Goal: Transaction & Acquisition: Purchase product/service

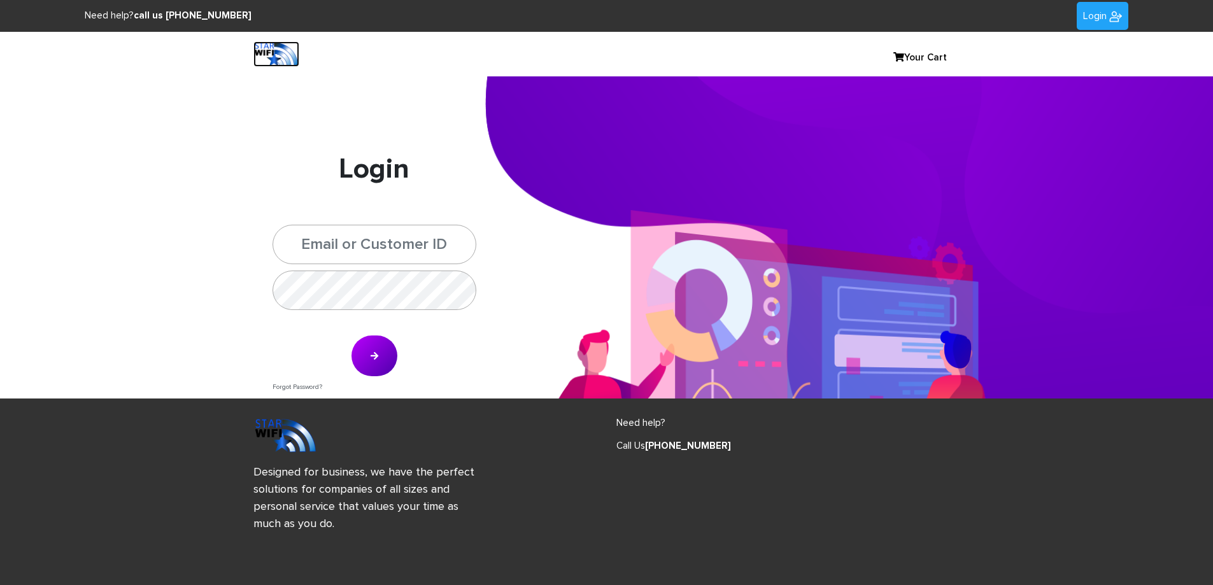
click at [294, 53] on img at bounding box center [276, 53] width 46 height 25
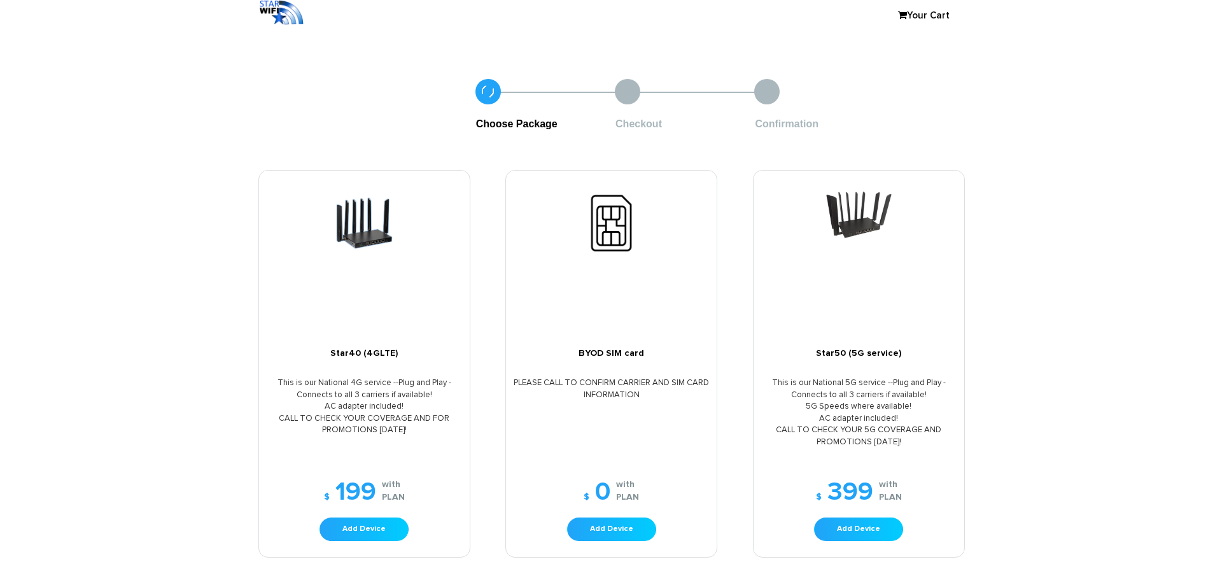
scroll to position [64, 0]
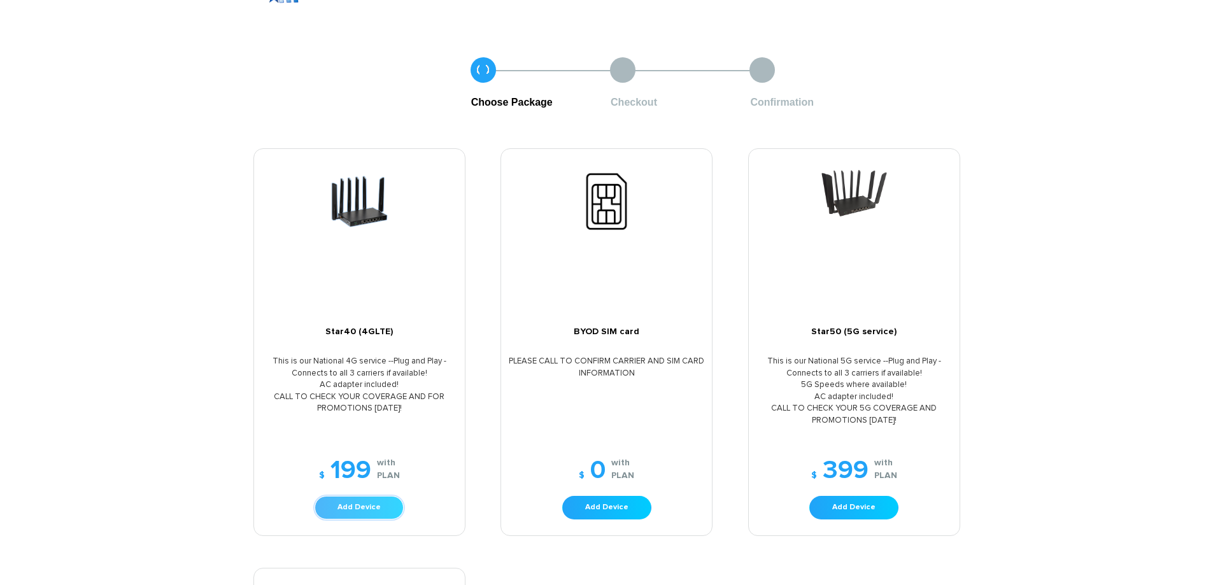
click at [355, 513] on link "Add Device" at bounding box center [358, 508] width 89 height 24
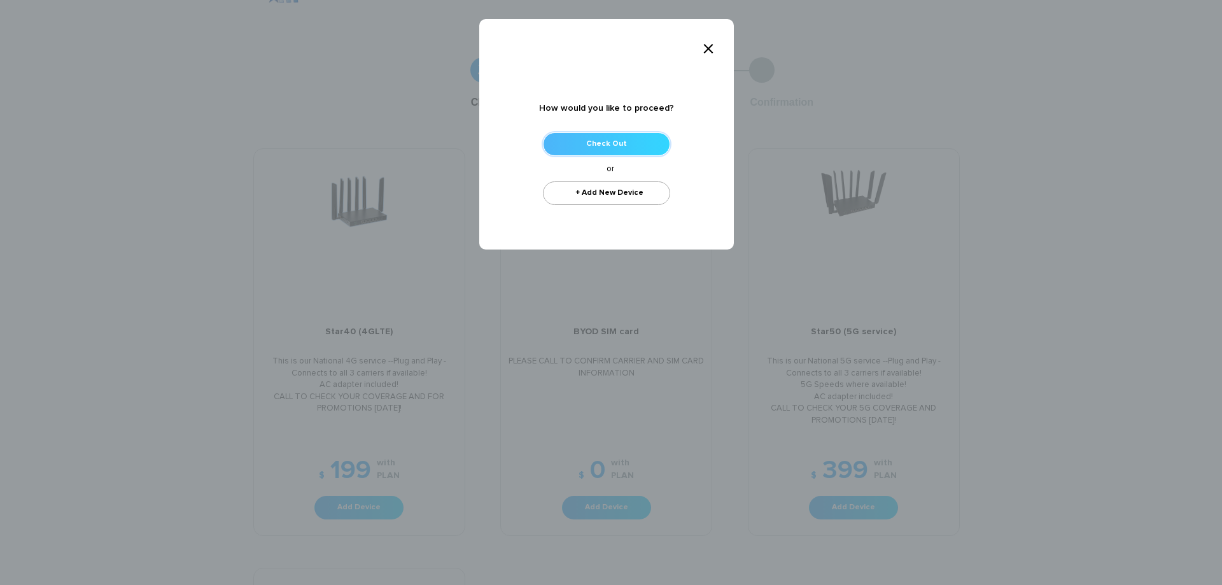
click at [612, 146] on link "Check Out" at bounding box center [606, 144] width 127 height 24
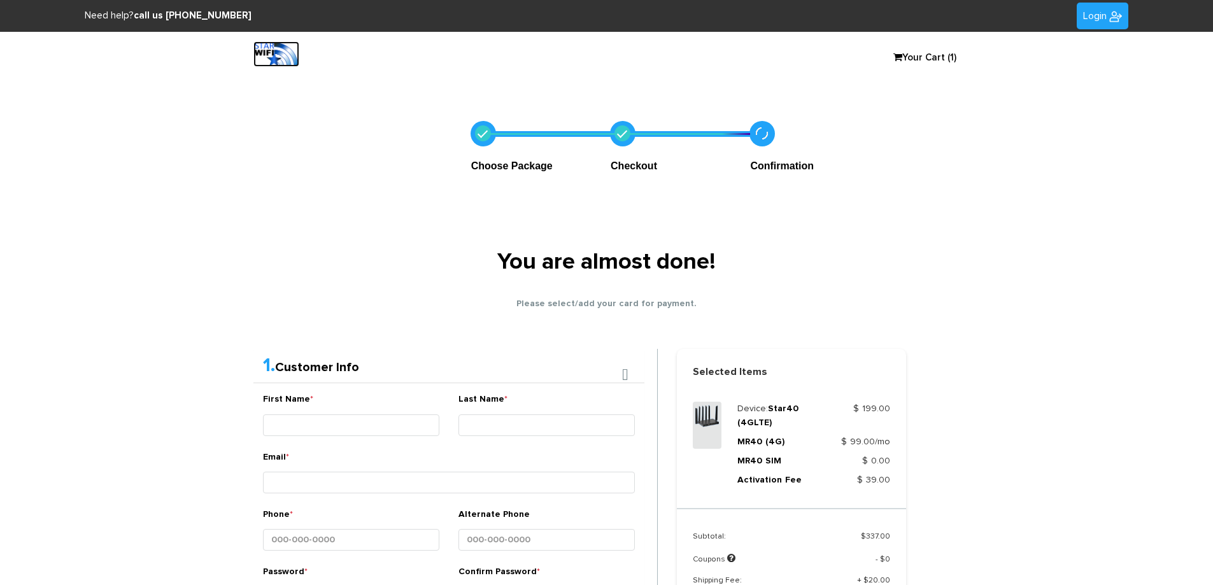
click at [288, 59] on img at bounding box center [276, 53] width 46 height 25
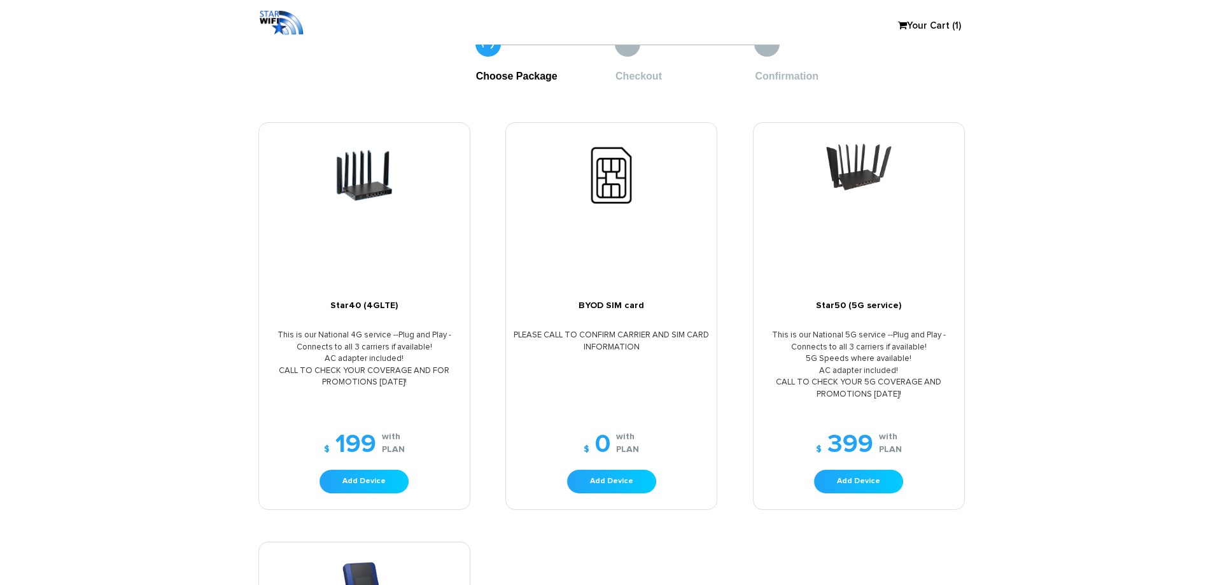
scroll to position [127, 0]
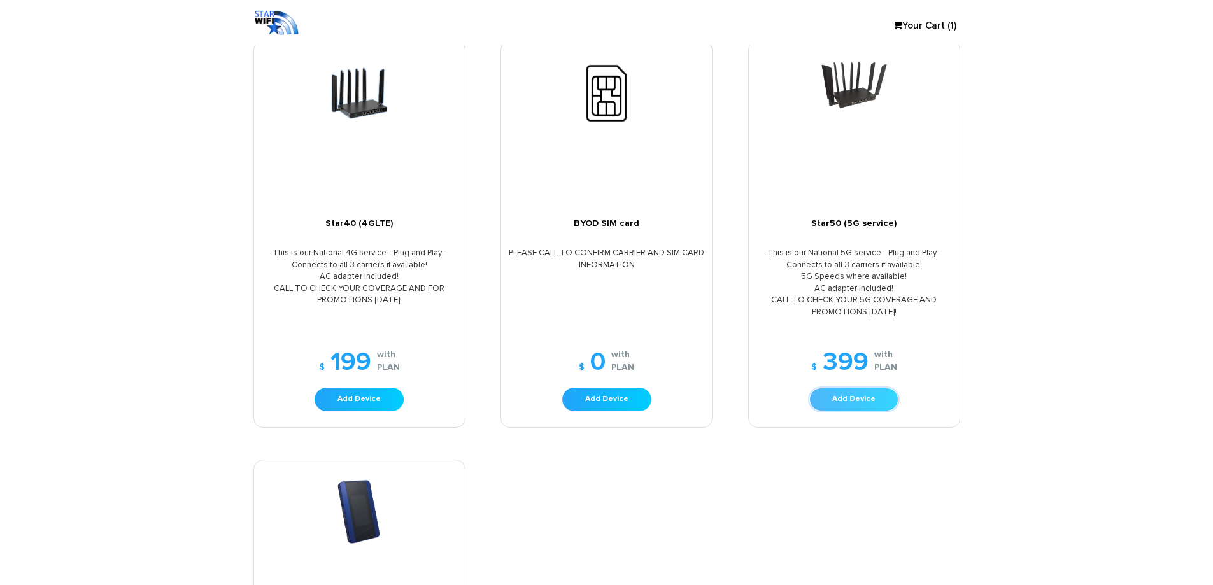
click at [849, 404] on link "Add Device" at bounding box center [853, 400] width 89 height 24
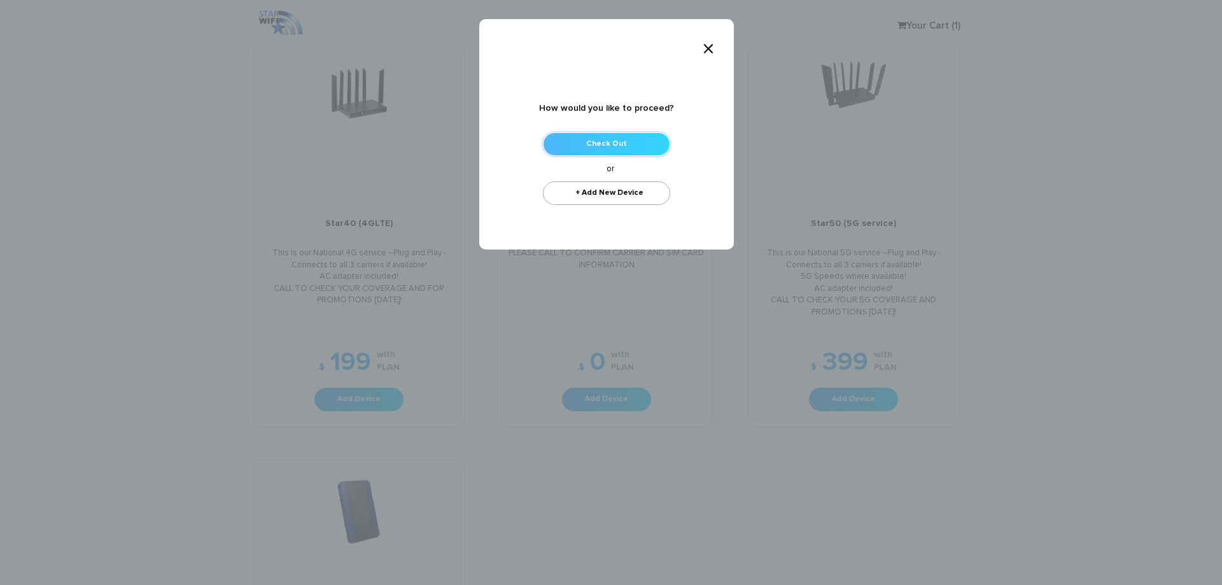
click at [623, 144] on link "Check Out" at bounding box center [606, 144] width 127 height 24
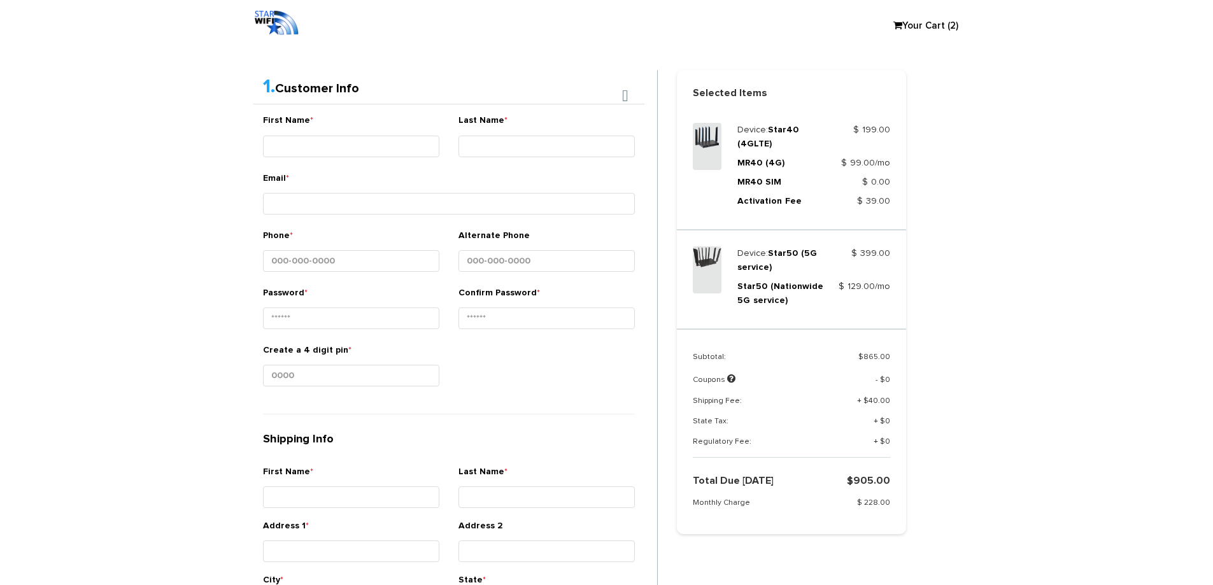
scroll to position [237, 0]
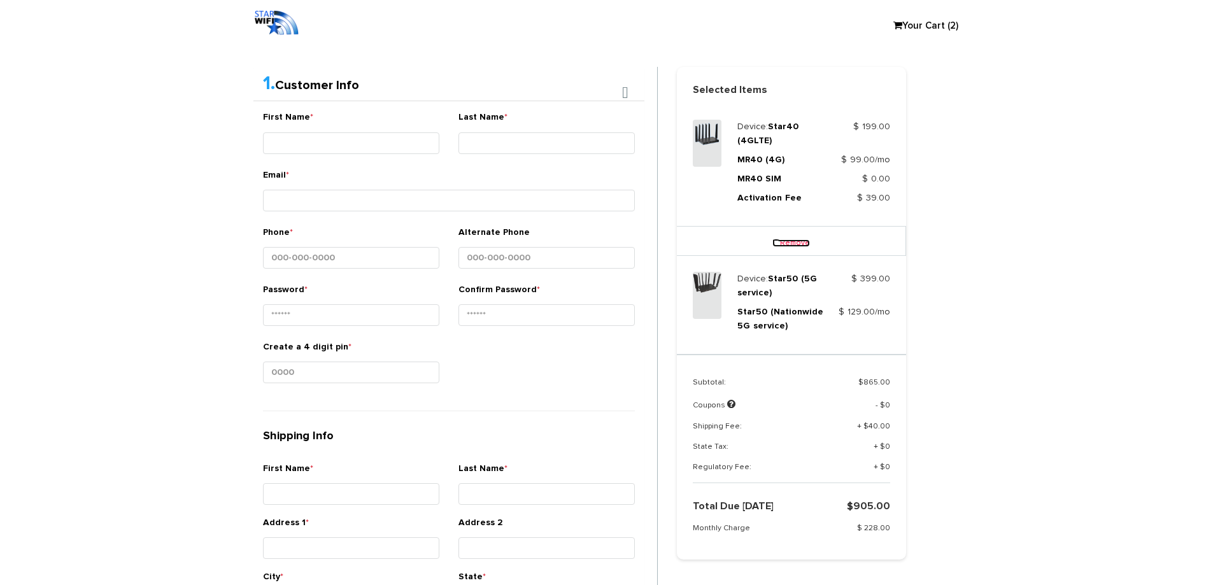
click at [789, 243] on link "Remove" at bounding box center [791, 243] width 38 height 8
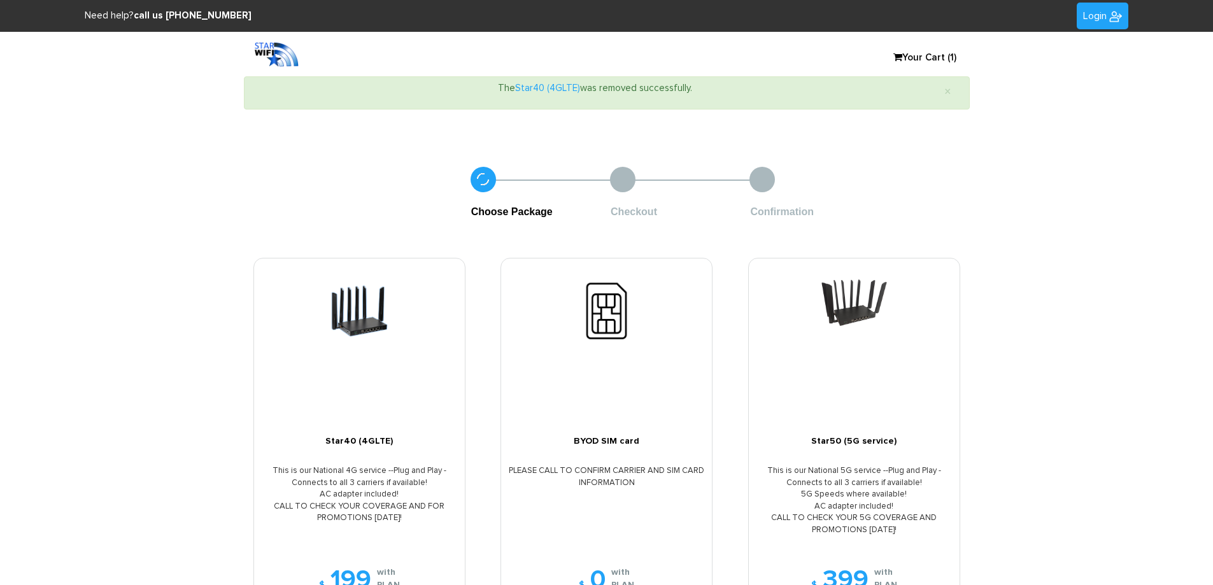
click at [926, 53] on link "Your Cart (1)" at bounding box center [919, 57] width 64 height 19
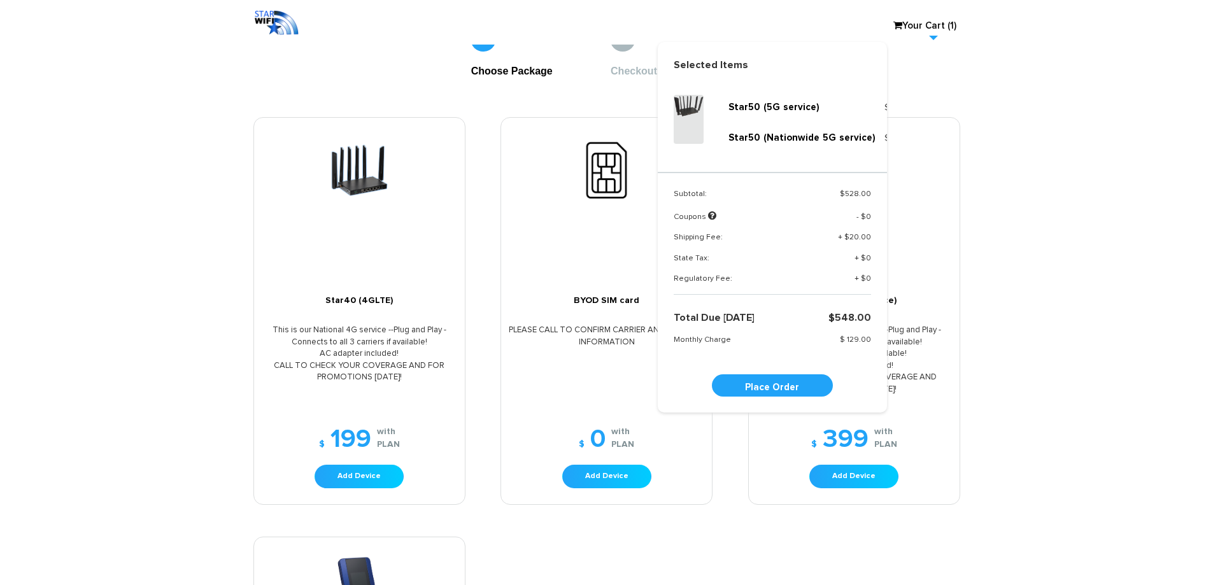
scroll to position [127, 0]
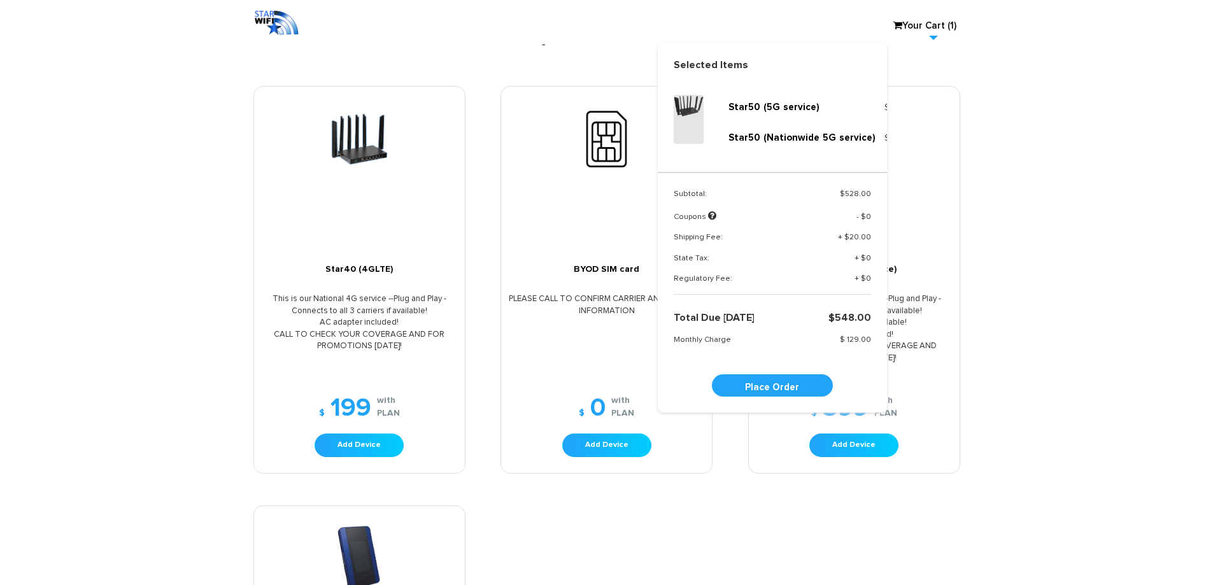
click at [801, 512] on div "Star40 (4GLTE) This is our National 4G service --Plug and Play -Connects to all…" at bounding box center [606, 493] width 707 height 815
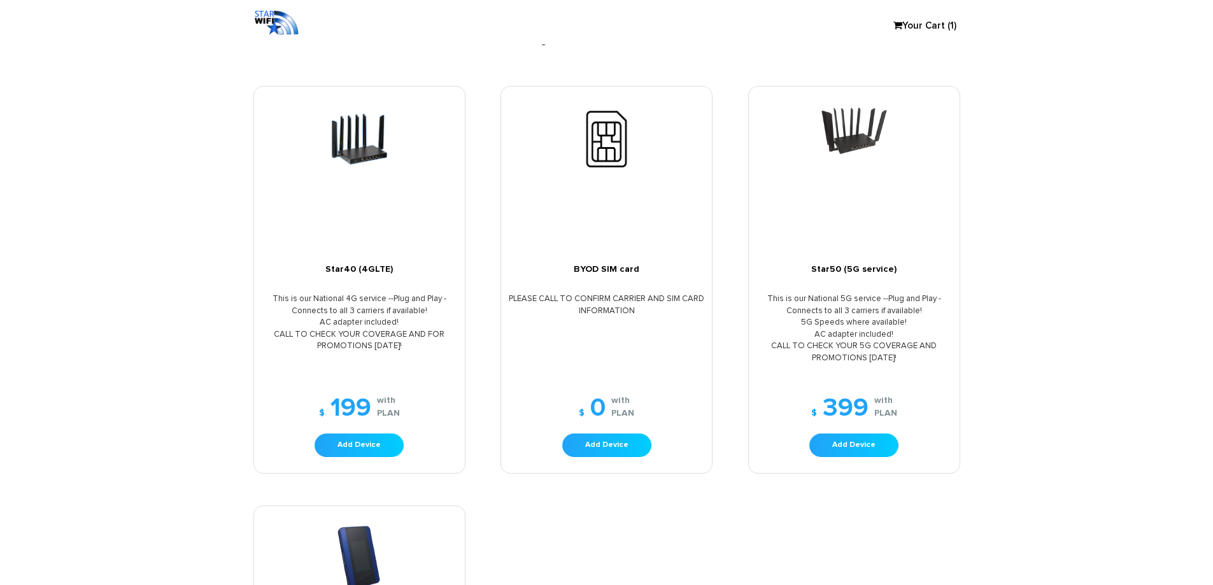
click at [924, 24] on link "Your Cart (1)" at bounding box center [919, 26] width 64 height 19
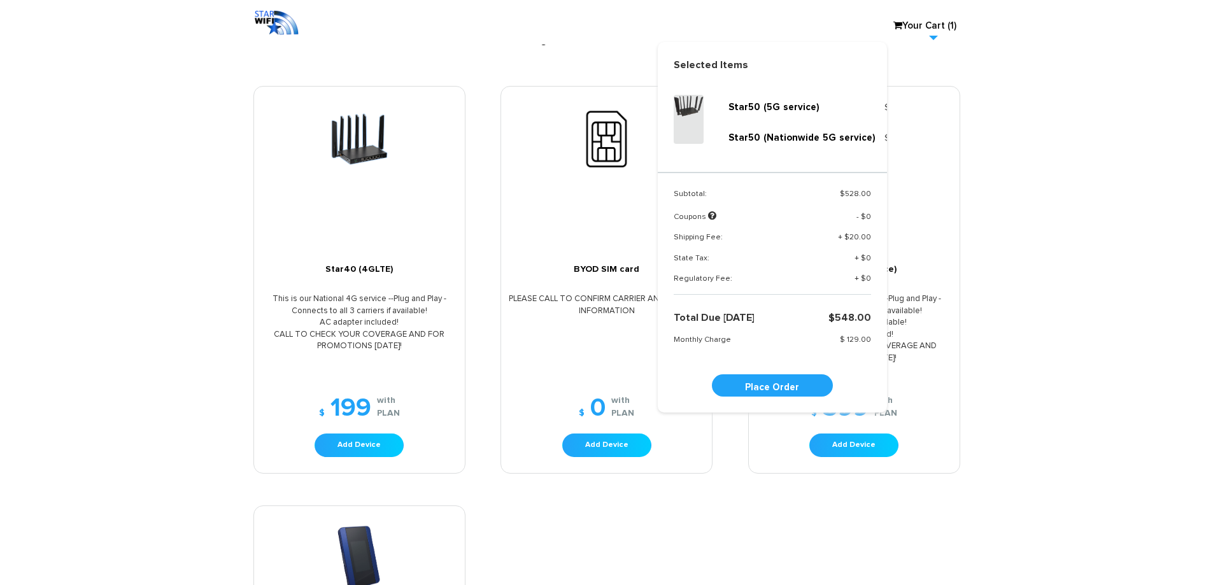
scroll to position [38, 0]
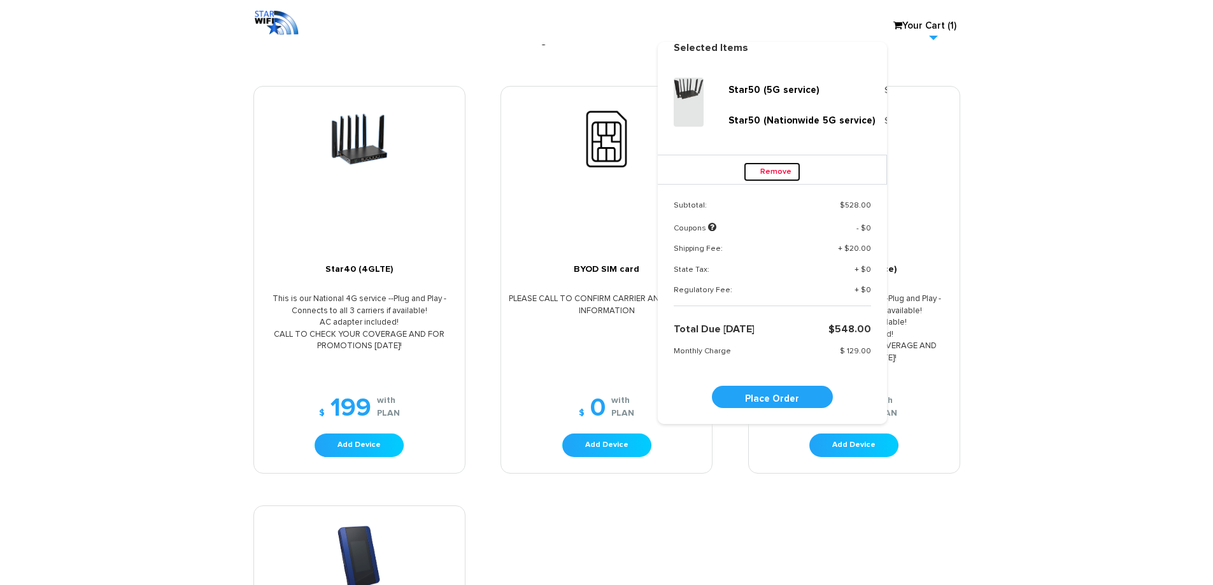
click at [773, 181] on link "Remove" at bounding box center [772, 171] width 57 height 19
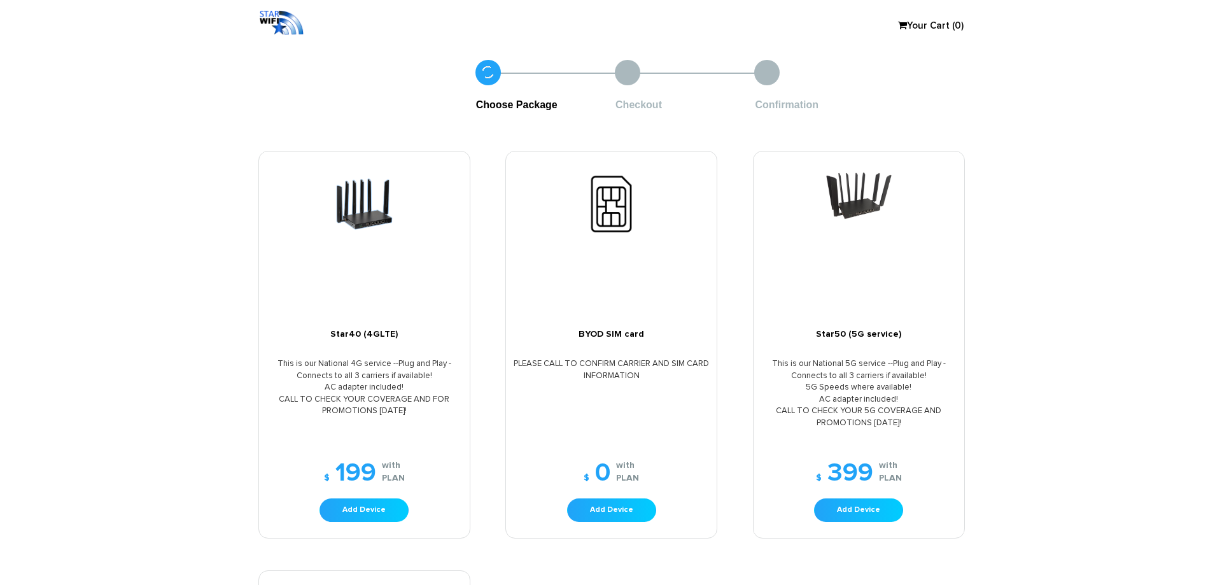
scroll to position [255, 0]
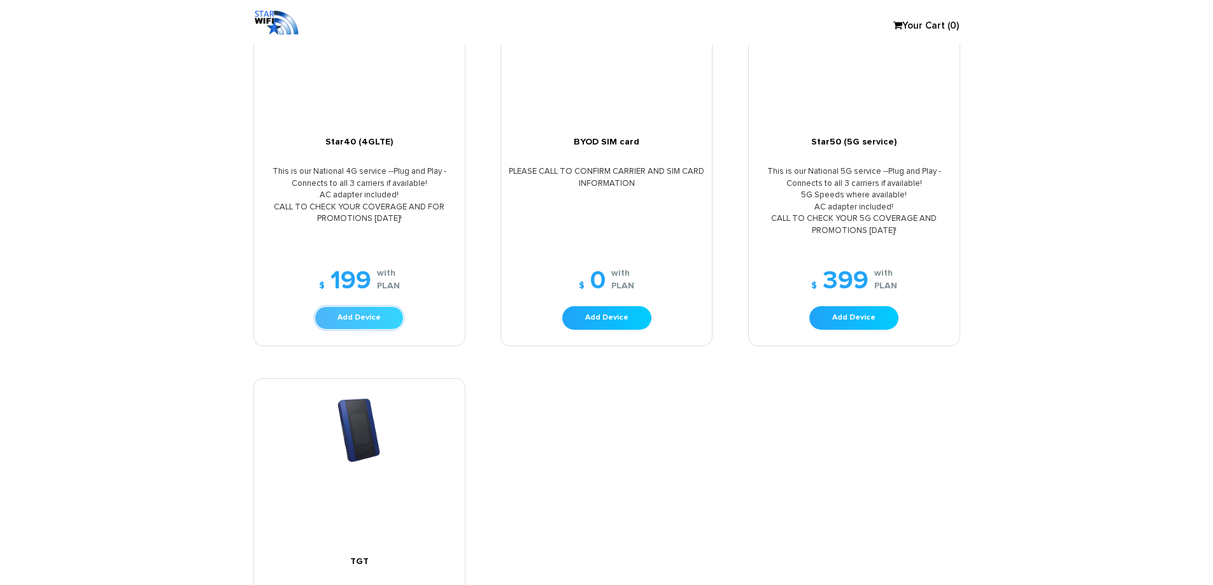
click at [369, 313] on link "Add Device" at bounding box center [358, 318] width 89 height 24
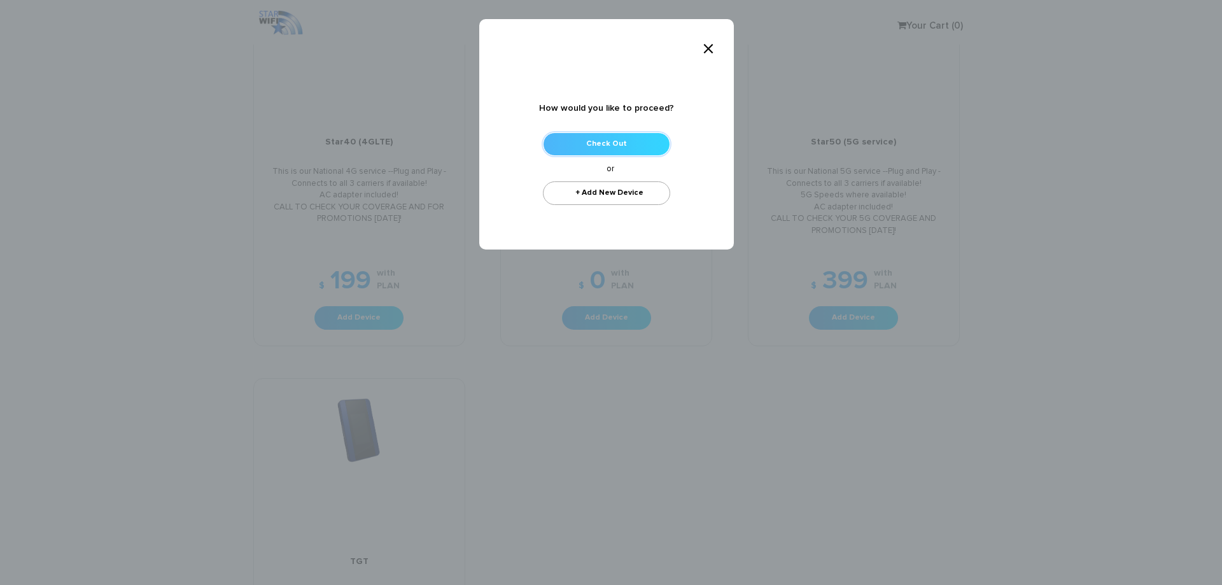
click at [648, 140] on link "Check Out" at bounding box center [606, 144] width 127 height 24
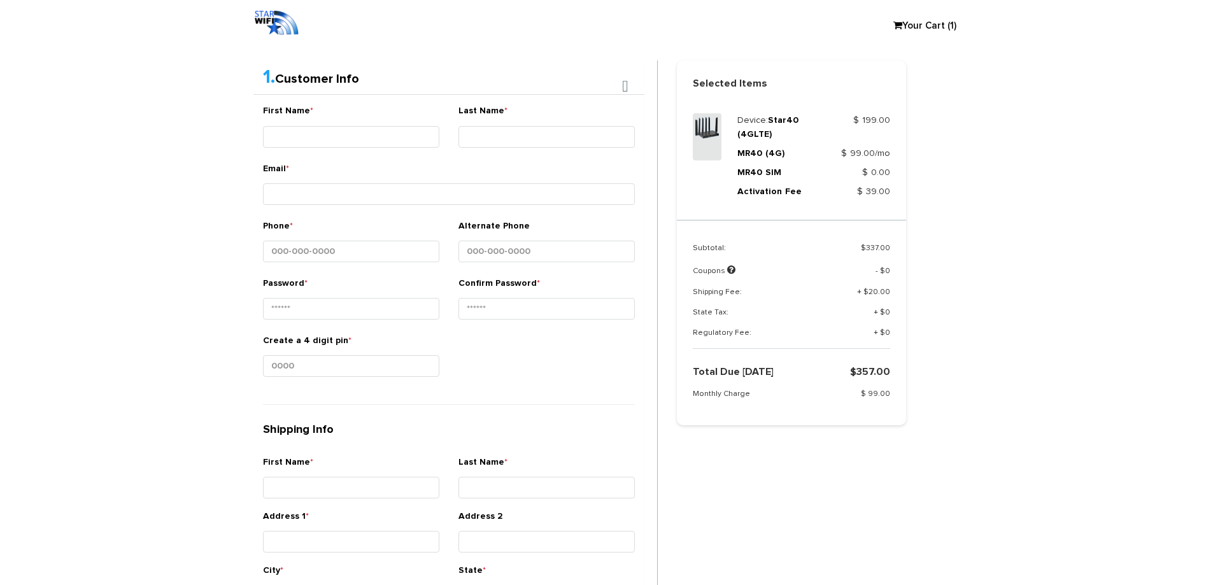
scroll to position [174, 0]
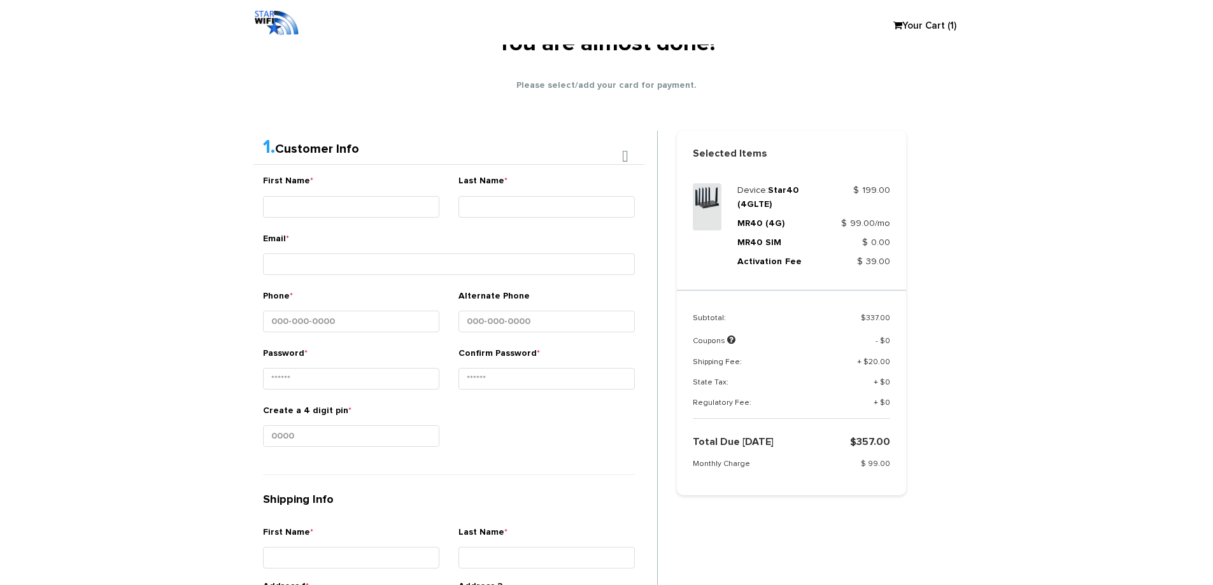
click at [80, 241] on section "Choose Package Checkout Confirmation You are almost done! Please select/add you…" at bounding box center [606, 479] width 1213 height 1152
